Goal: Navigation & Orientation: Find specific page/section

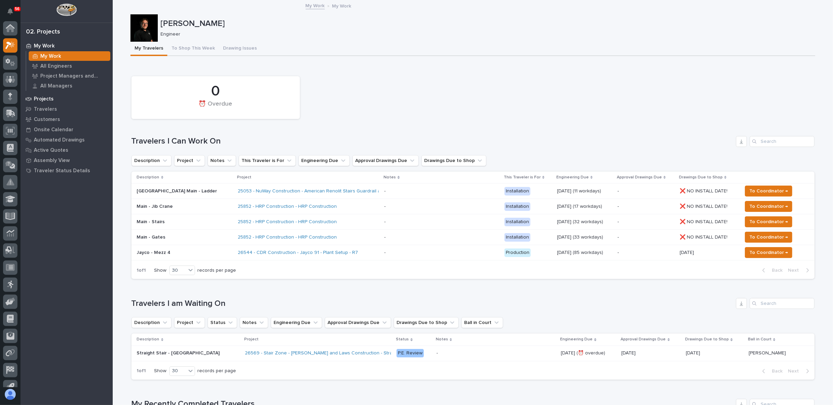
scroll to position [17, 0]
click at [46, 99] on p "Projects" at bounding box center [44, 99] width 20 height 6
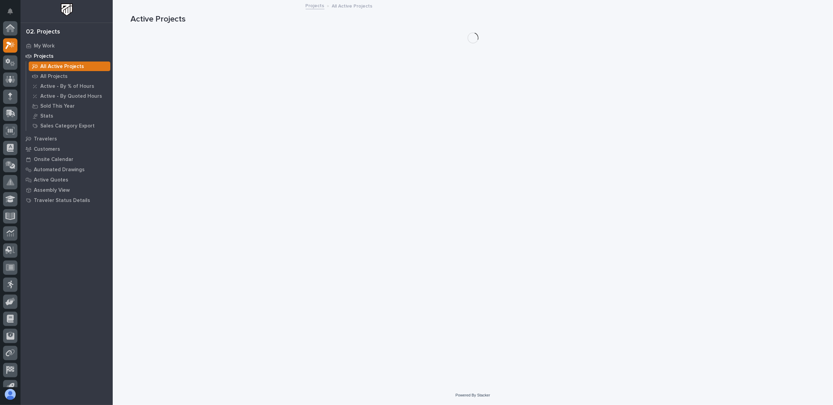
scroll to position [17, 0]
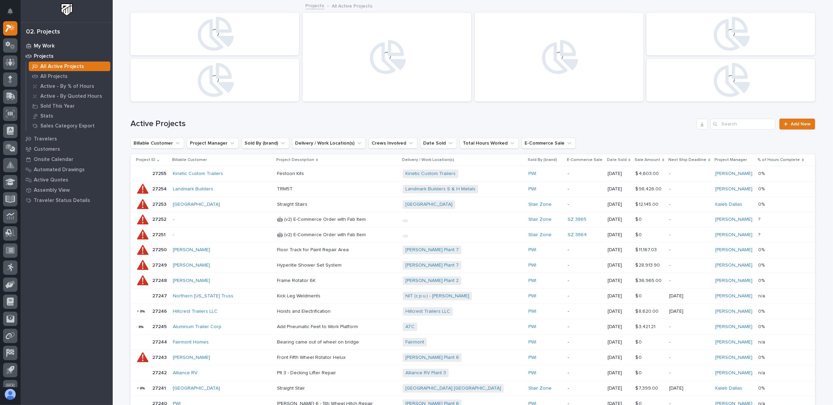
click at [44, 46] on p "My Work" at bounding box center [44, 46] width 21 height 6
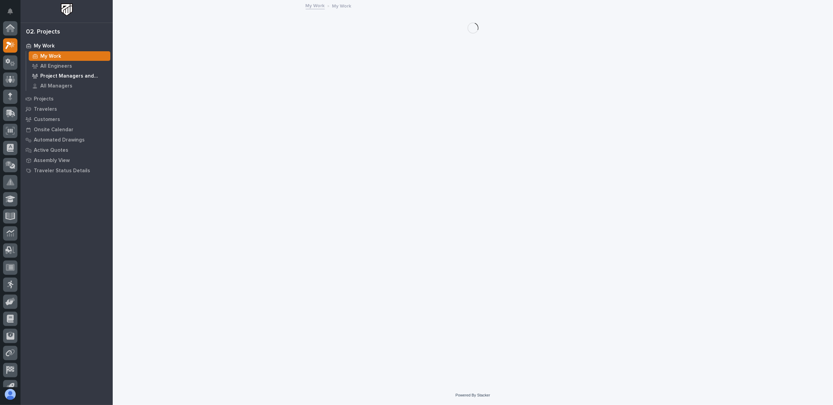
scroll to position [17, 0]
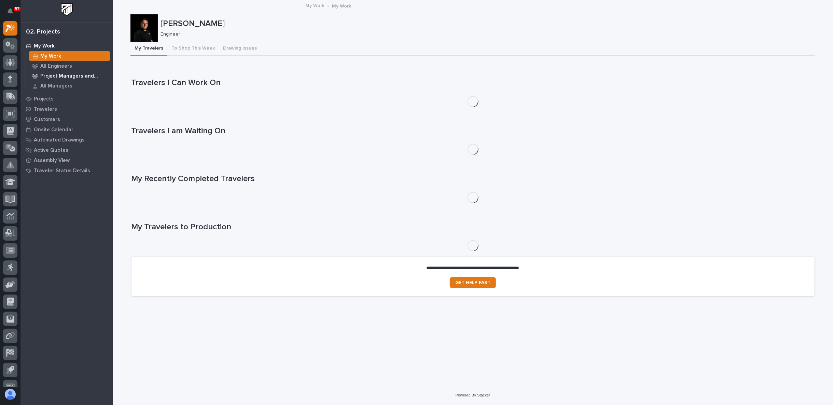
click at [51, 75] on p "Project Managers and Engineers" at bounding box center [73, 76] width 67 height 6
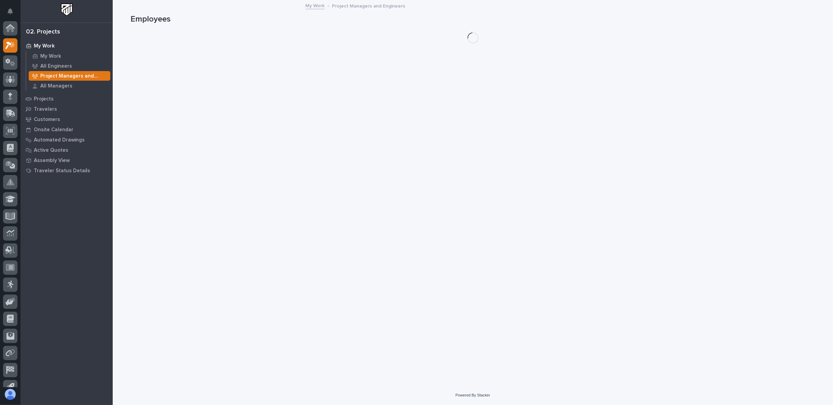
scroll to position [17, 0]
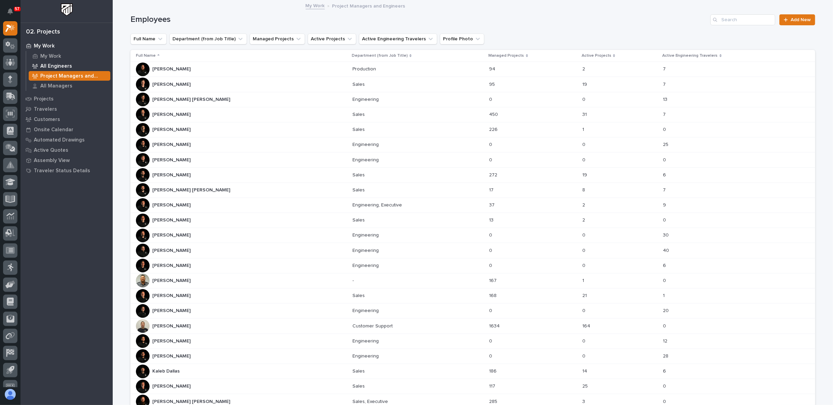
click at [53, 67] on p "All Engineers" at bounding box center [56, 66] width 32 height 6
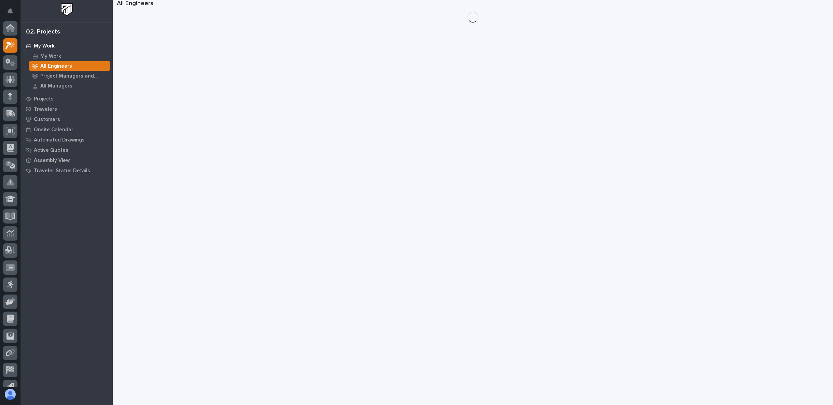
scroll to position [17, 0]
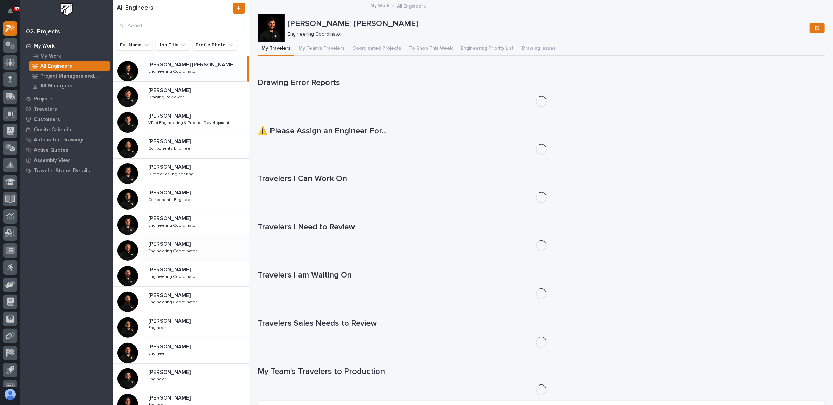
click at [169, 248] on p "Engineering Coordinator" at bounding box center [173, 250] width 50 height 6
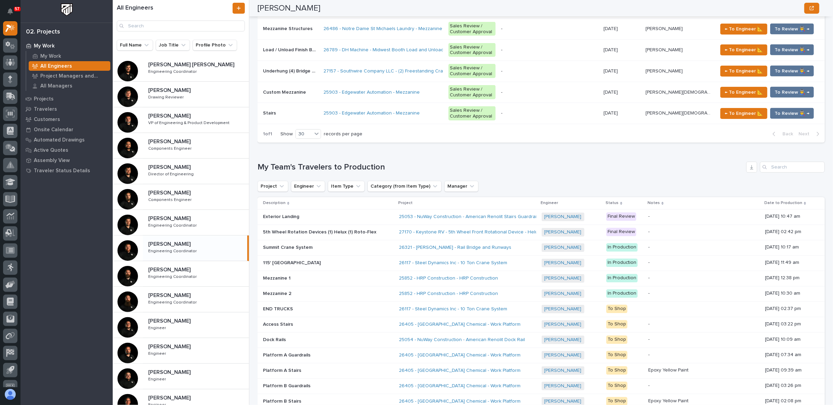
scroll to position [1012, 0]
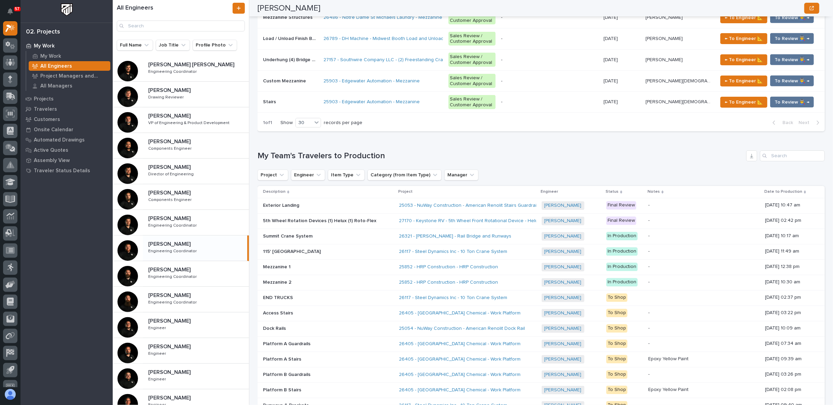
click at [345, 254] on p at bounding box center [323, 252] width 120 height 6
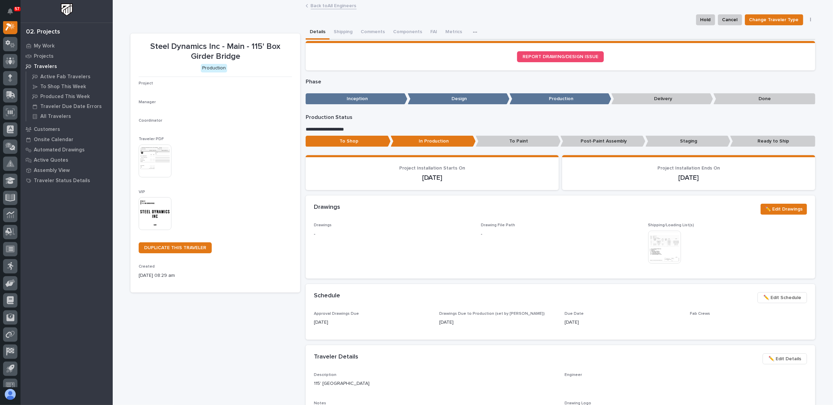
scroll to position [17, 0]
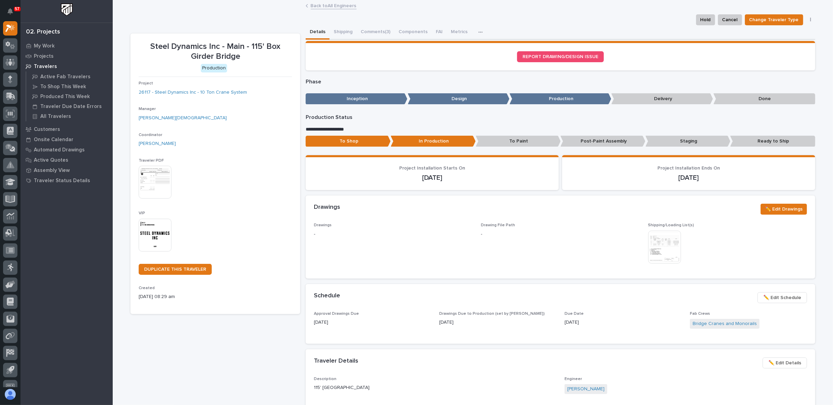
click at [153, 181] on img at bounding box center [155, 182] width 33 height 33
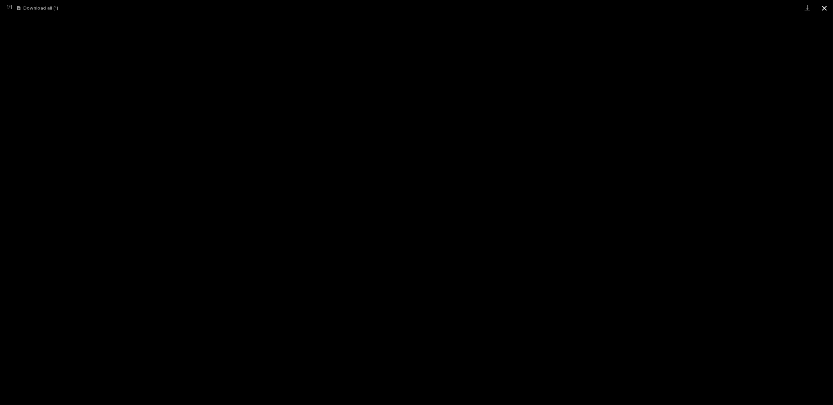
click at [823, 7] on button "Close gallery" at bounding box center [824, 8] width 17 height 16
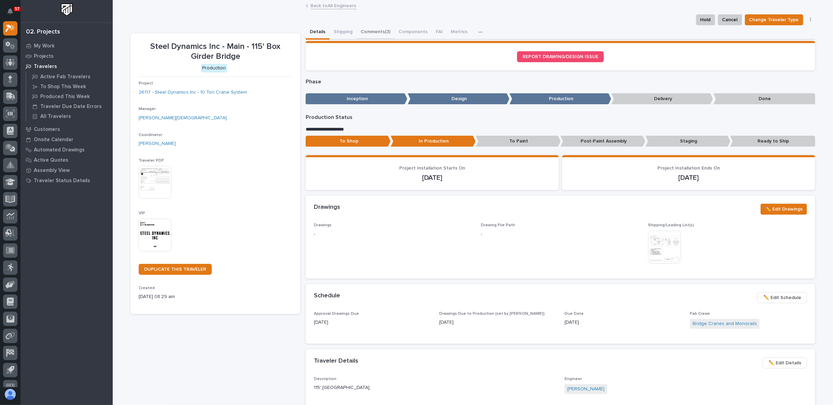
click at [377, 34] on button "Comments (3)" at bounding box center [375, 32] width 38 height 14
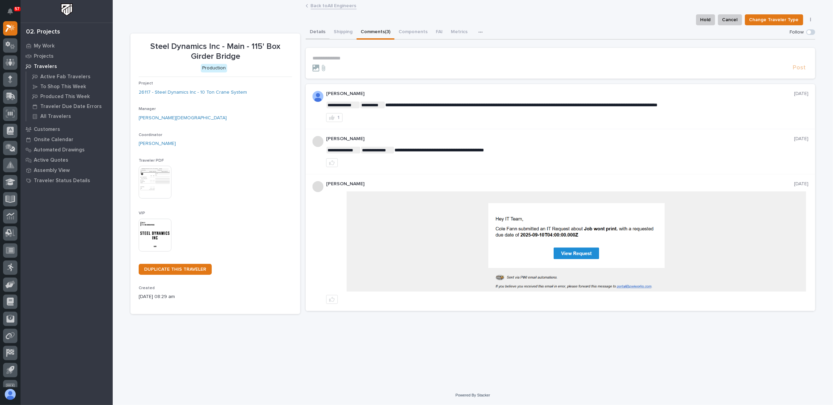
click at [318, 31] on button "Details" at bounding box center [318, 32] width 24 height 14
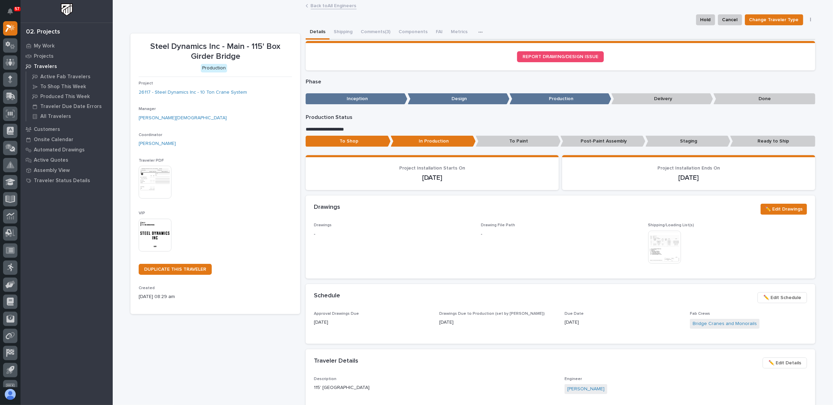
click at [318, 6] on link "Back to All Engineers" at bounding box center [334, 5] width 46 height 8
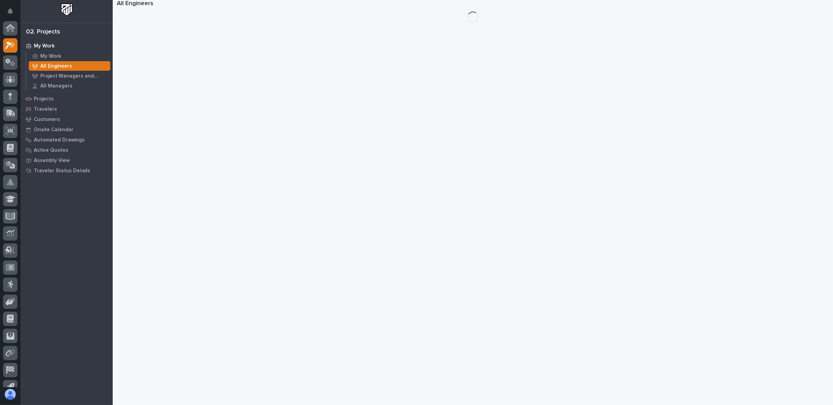
scroll to position [18, 0]
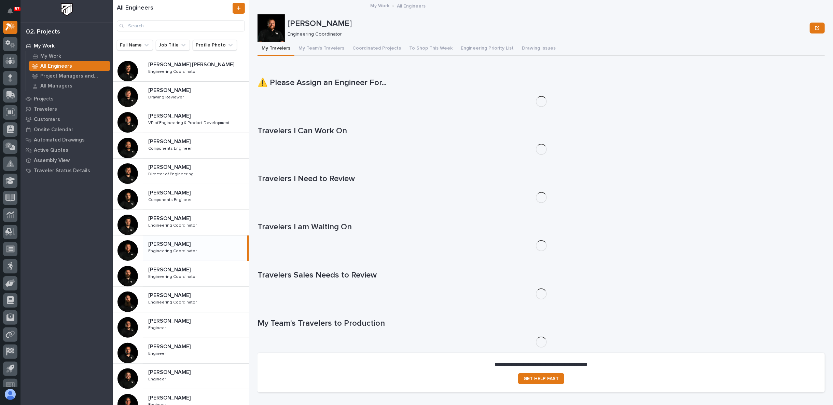
click at [32, 45] on div "My Work" at bounding box center [66, 46] width 89 height 10
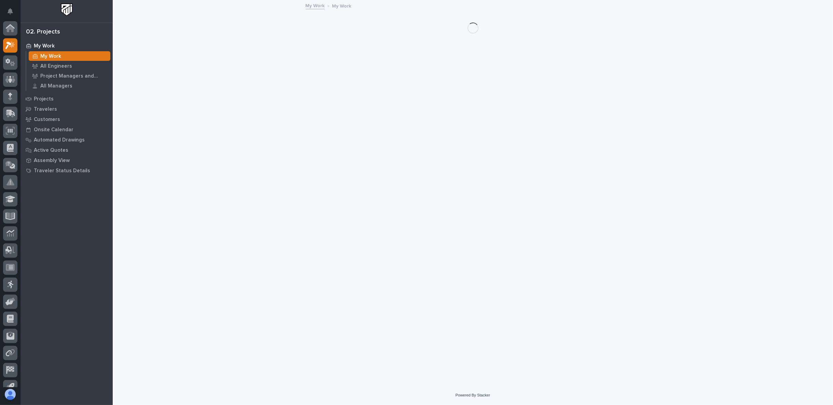
scroll to position [17, 0]
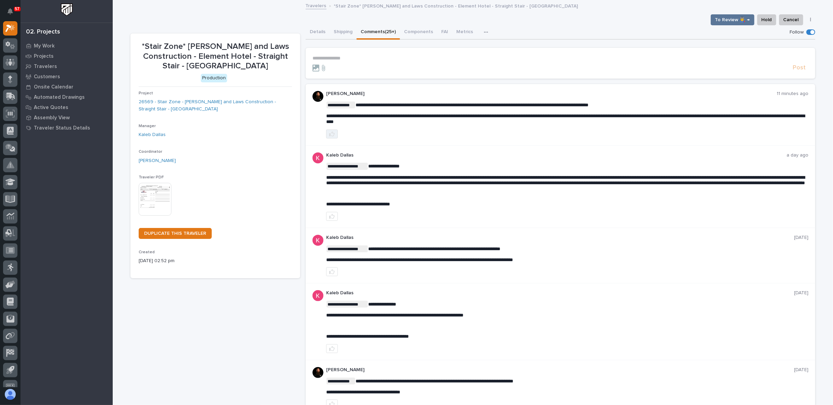
click at [331, 132] on icon "button" at bounding box center [331, 133] width 5 height 5
click at [320, 32] on button "Details" at bounding box center [318, 32] width 24 height 14
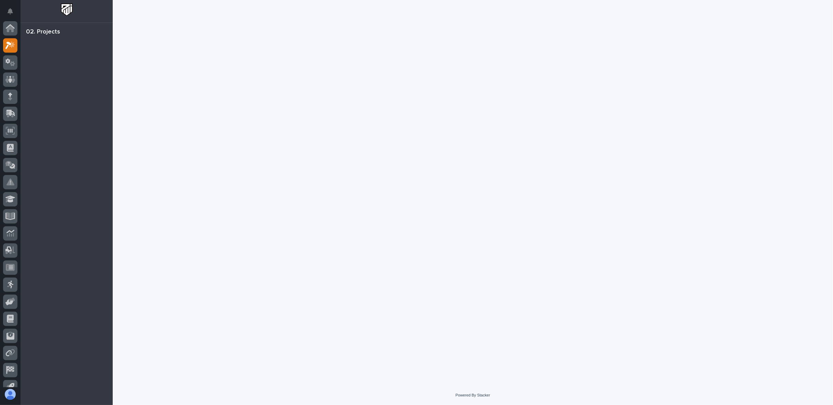
scroll to position [17, 0]
